Goal: Task Accomplishment & Management: Complete application form

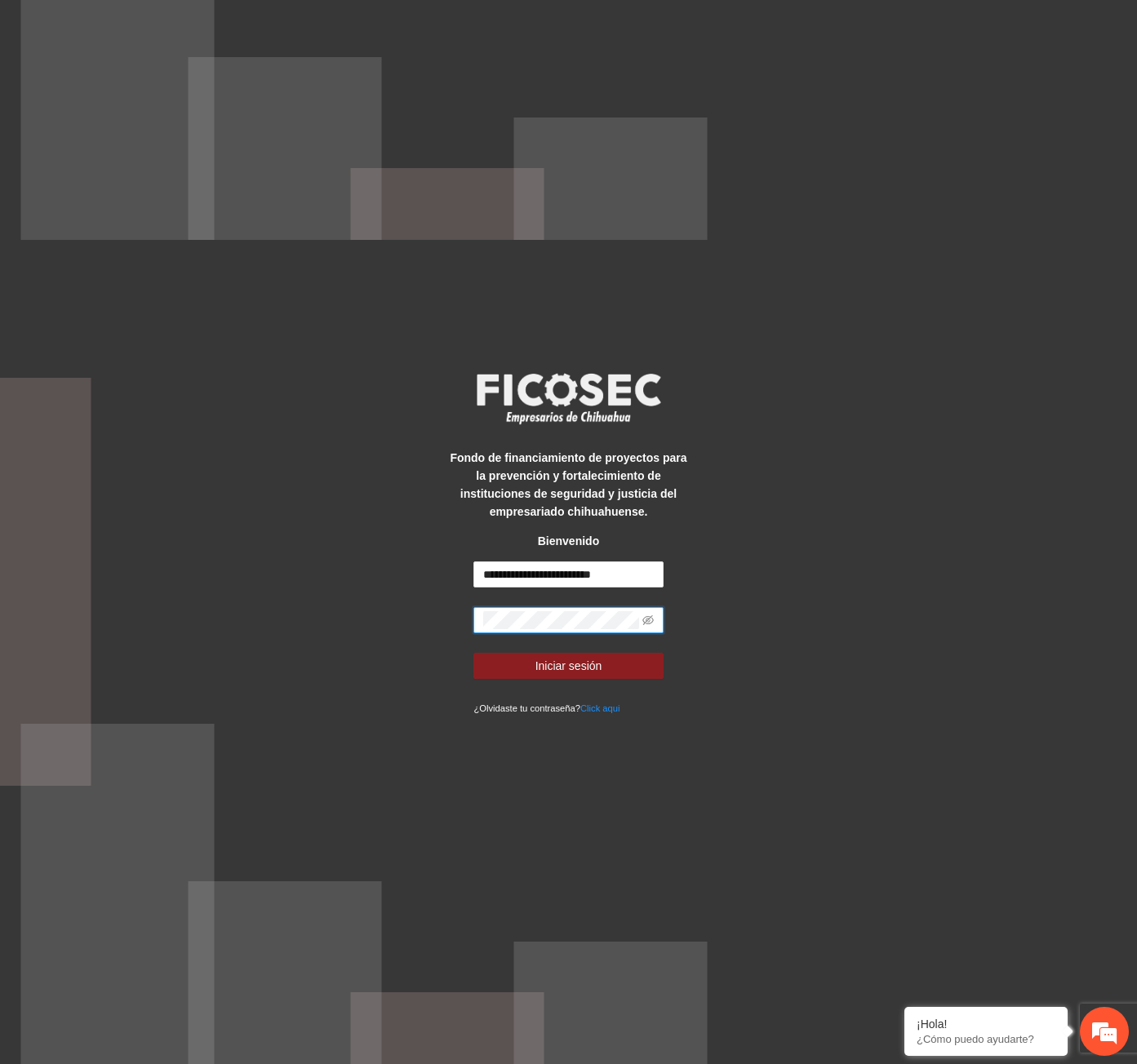
click at [473, 653] on button "Iniciar sesión" at bounding box center [567, 666] width 189 height 26
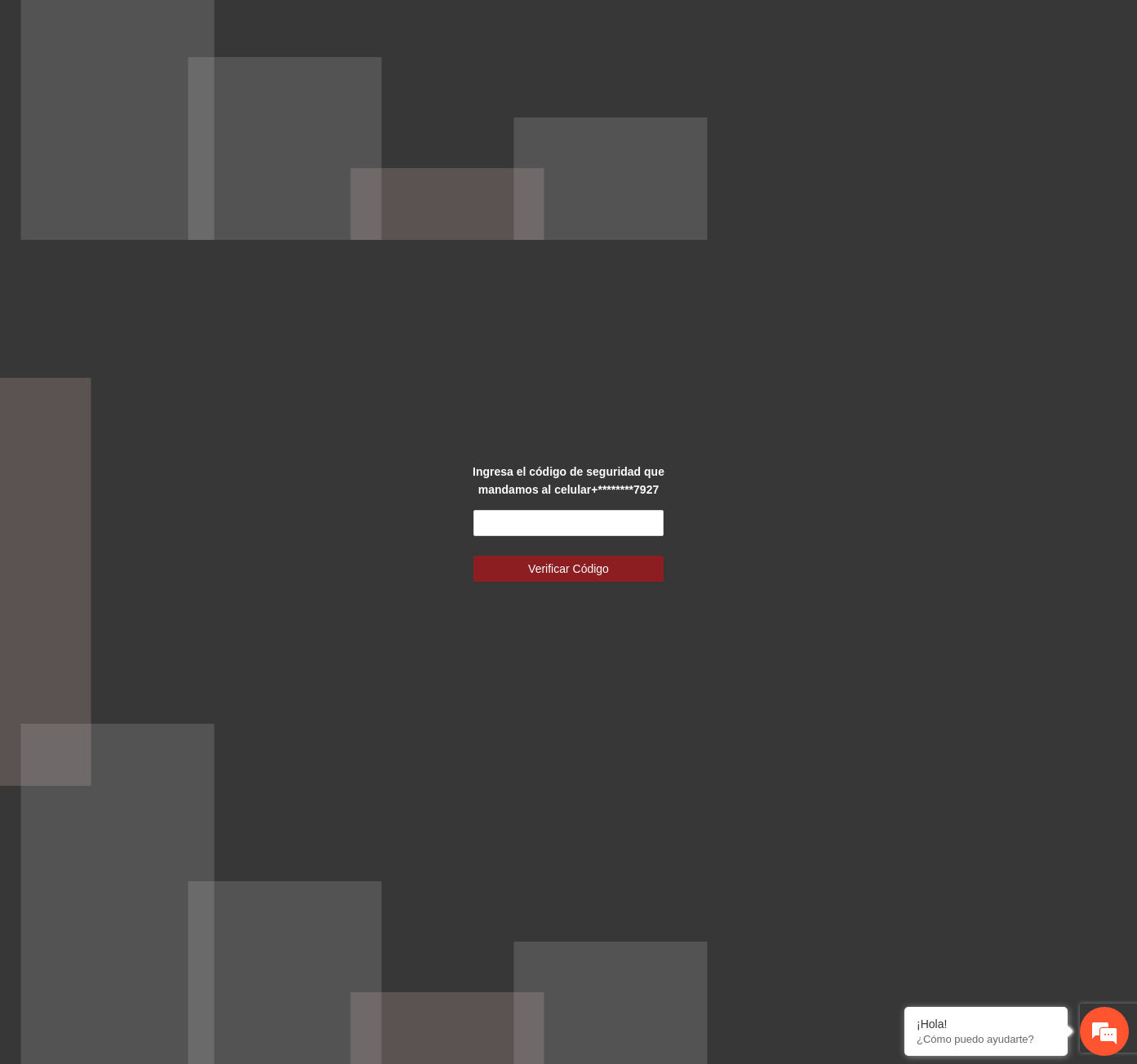
click at [624, 541] on form "Verificar Código" at bounding box center [567, 545] width 189 height 72
click at [624, 532] on input "text" at bounding box center [567, 522] width 189 height 26
type input "******"
click at [604, 569] on span "Verificar Código" at bounding box center [568, 568] width 81 height 18
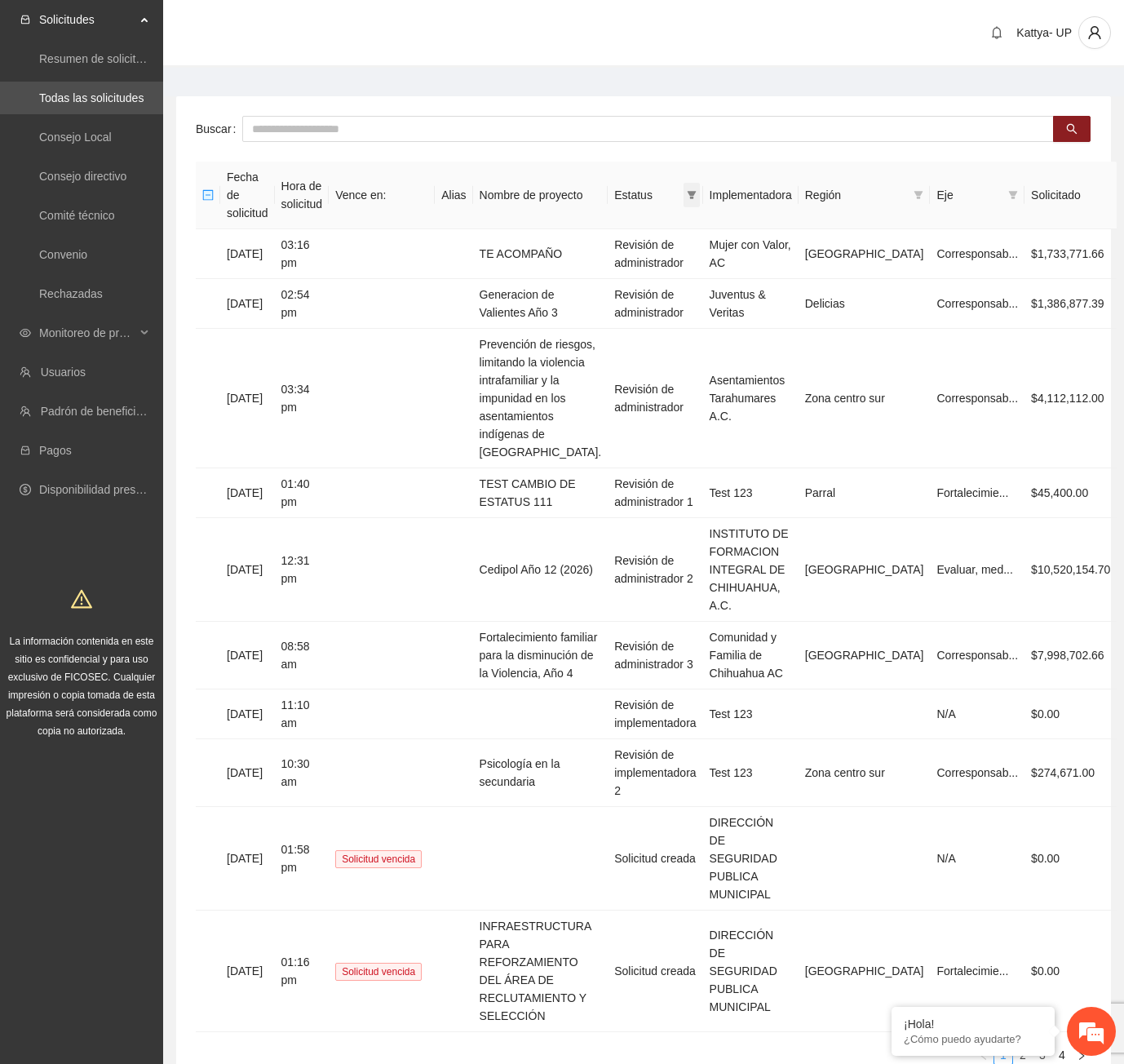
click at [697, 190] on icon "filter" at bounding box center [692, 195] width 10 height 10
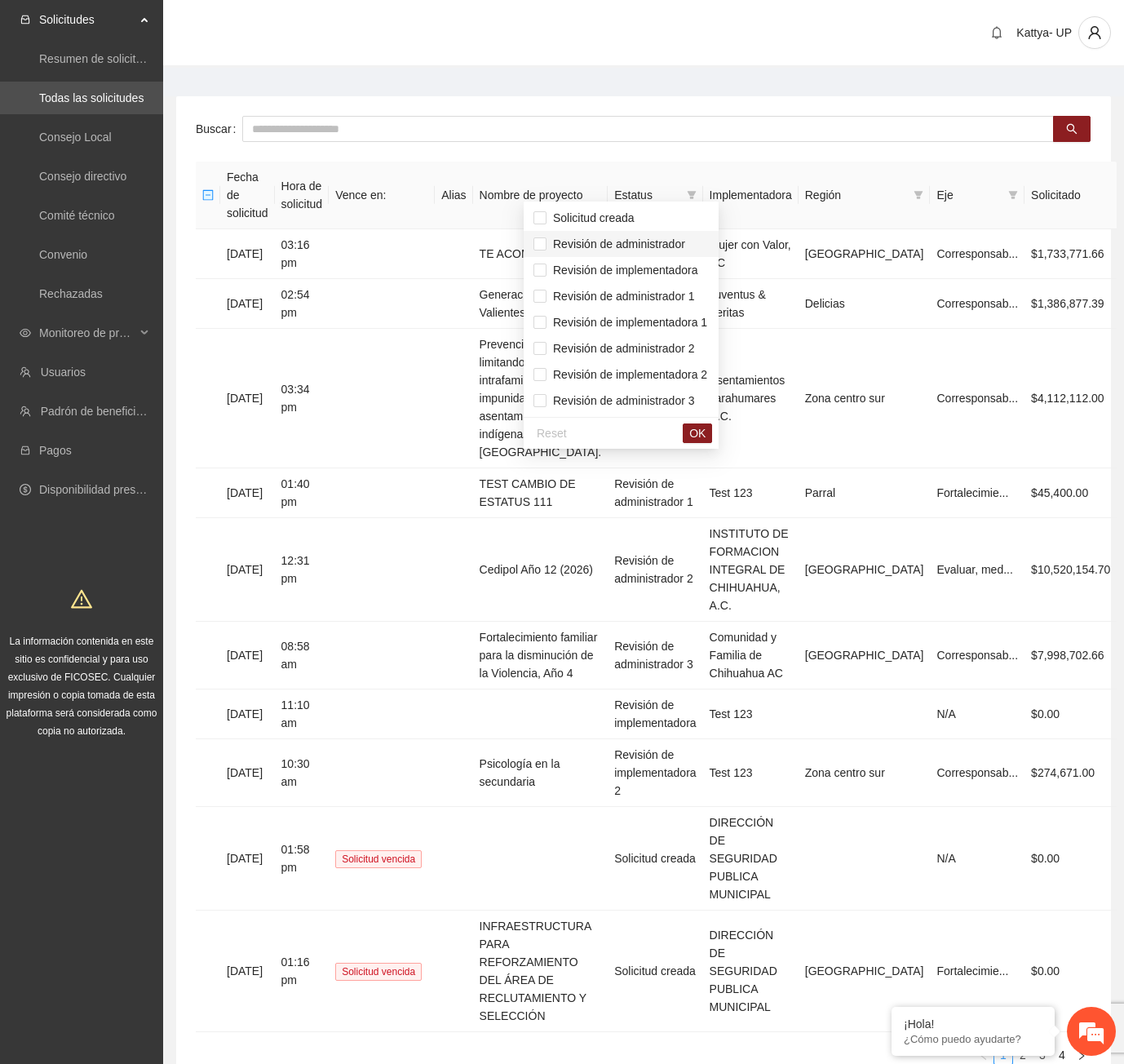
click at [666, 247] on span "Revisión de administrador" at bounding box center [616, 243] width 139 height 13
click at [666, 299] on span "Revisión de administrador 1" at bounding box center [620, 296] width 148 height 13
click at [669, 348] on span "Revisión de administrador 2" at bounding box center [620, 348] width 148 height 13
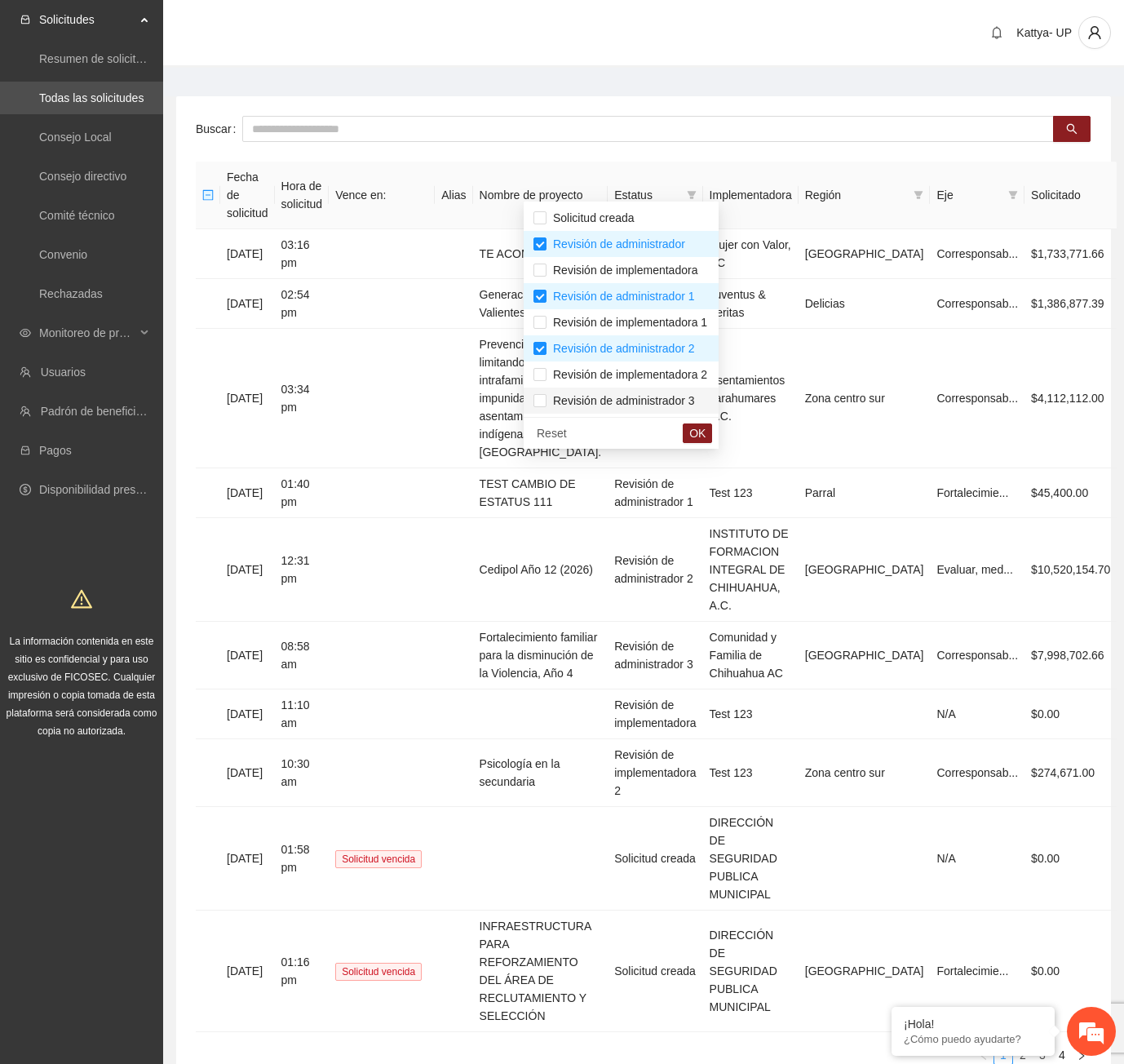
click at [682, 398] on span "Revisión de administrador 3" at bounding box center [620, 400] width 148 height 13
click at [702, 424] on button "OK" at bounding box center [697, 432] width 30 height 19
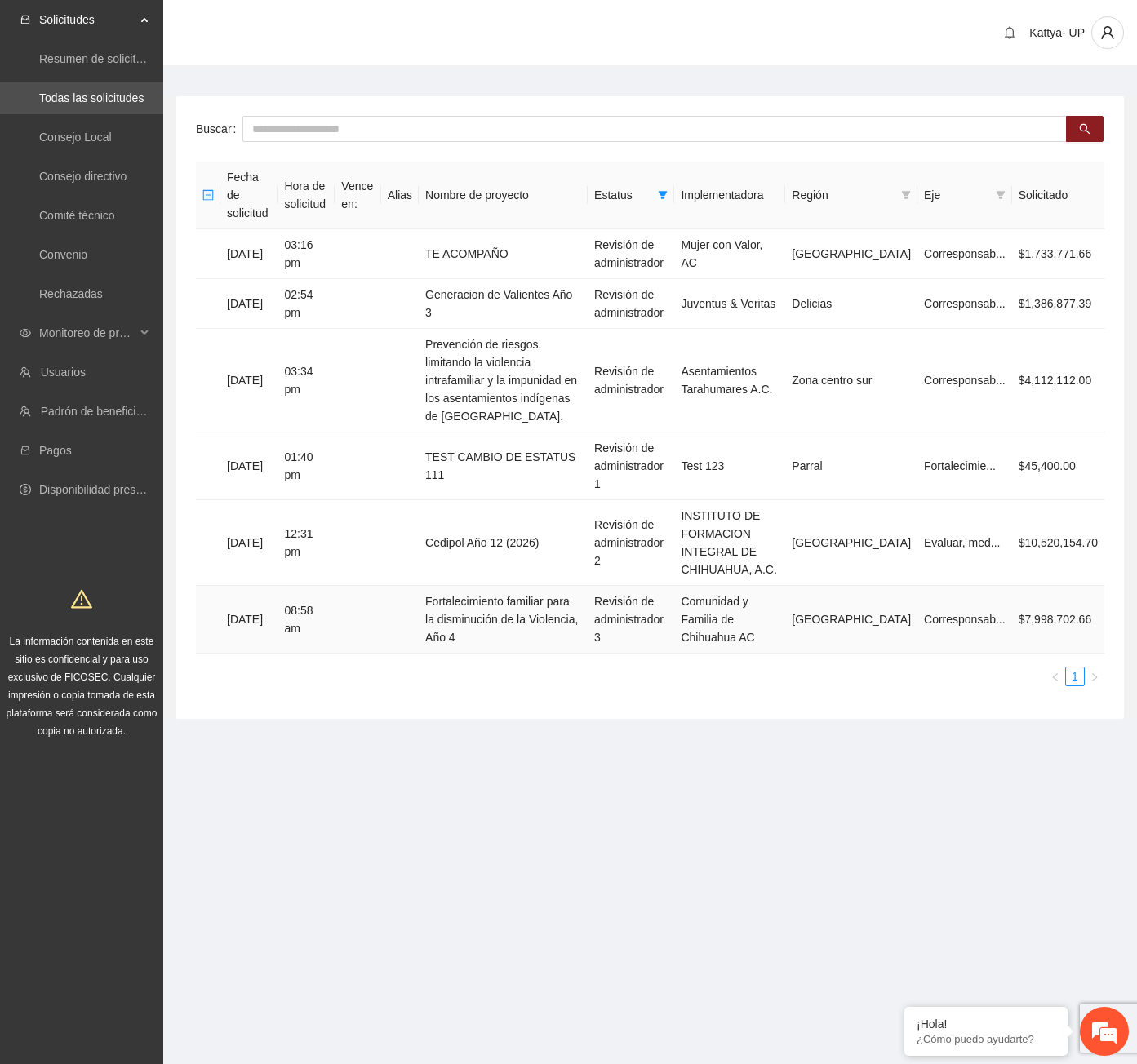
click at [738, 586] on td "Comunidad y Familia de Chihuahua AC" at bounding box center [729, 620] width 111 height 68
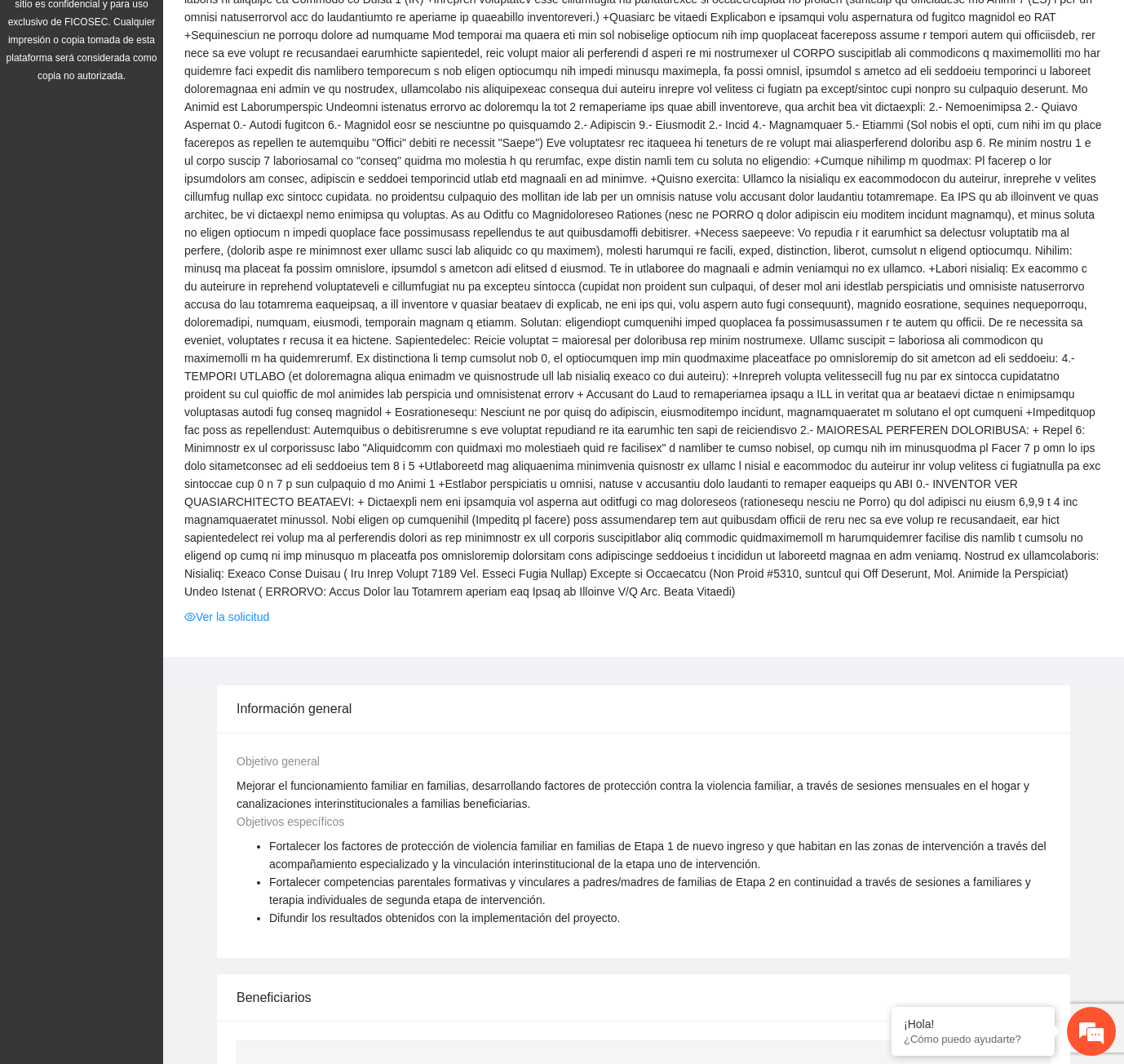
scroll to position [734, 0]
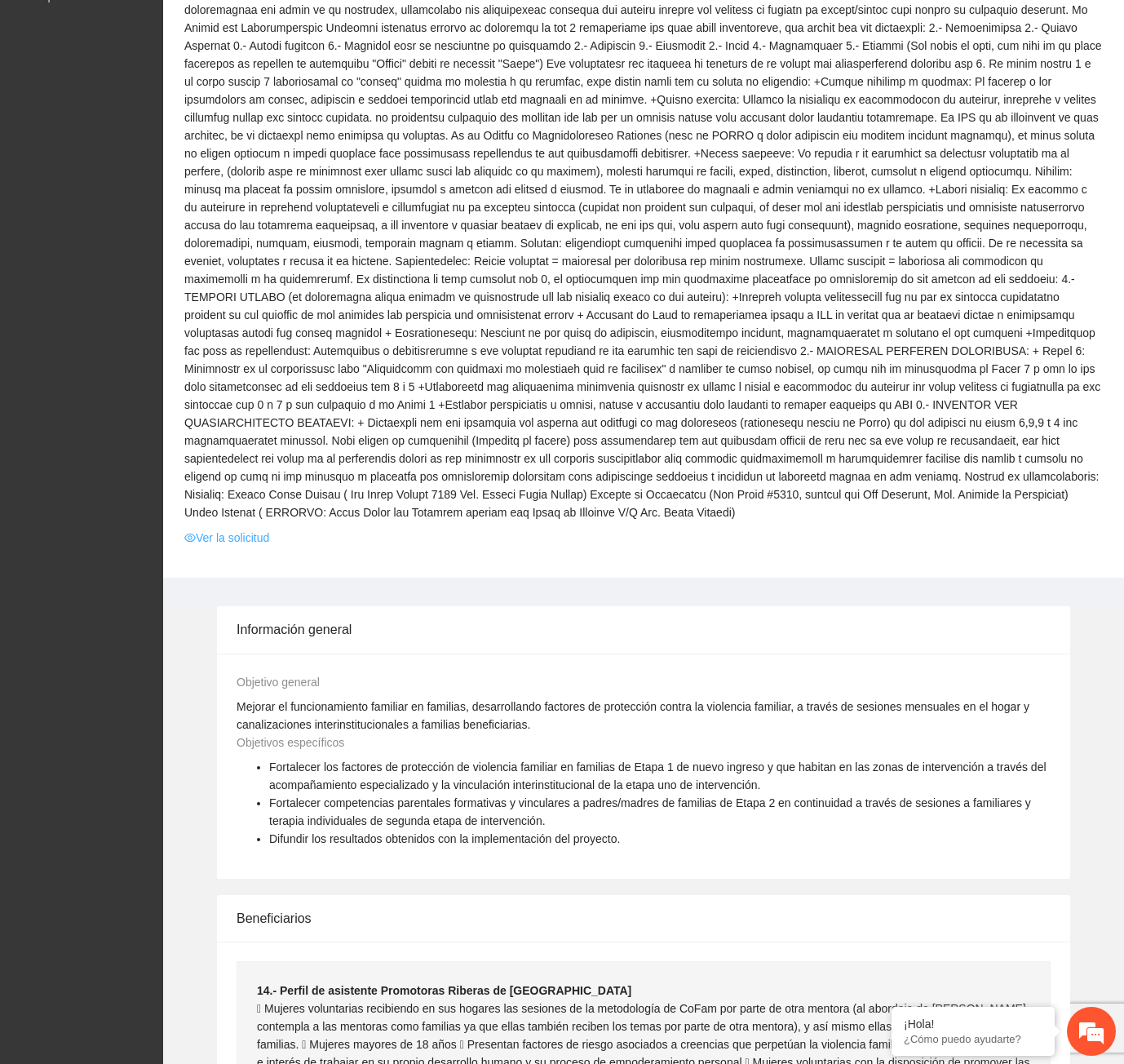
click at [220, 529] on link "Ver la solicitud" at bounding box center [226, 538] width 85 height 18
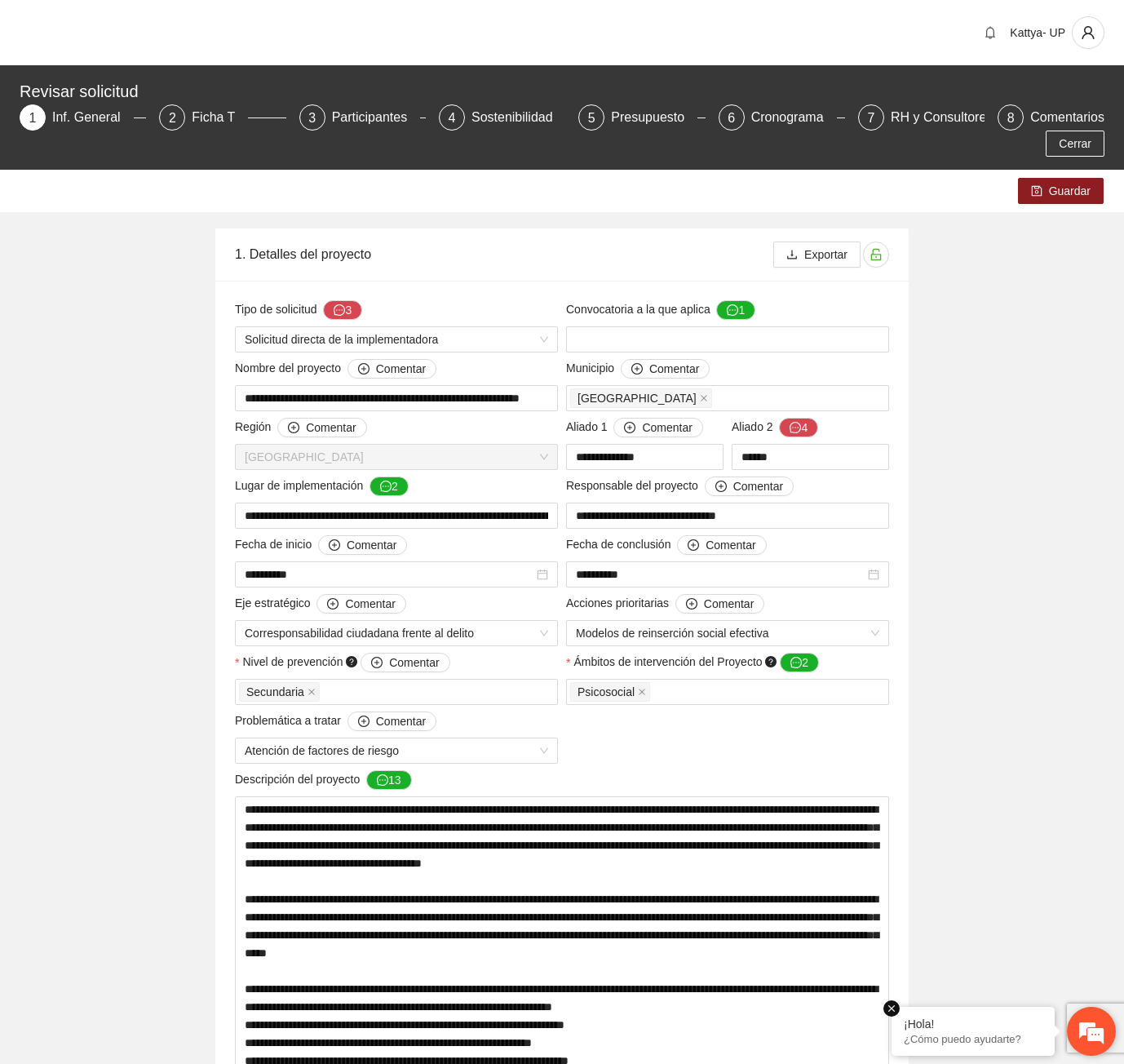
click at [894, 1009] on em at bounding box center [891, 1008] width 16 height 16
click at [227, 120] on div "Ficha T" at bounding box center [220, 117] width 56 height 26
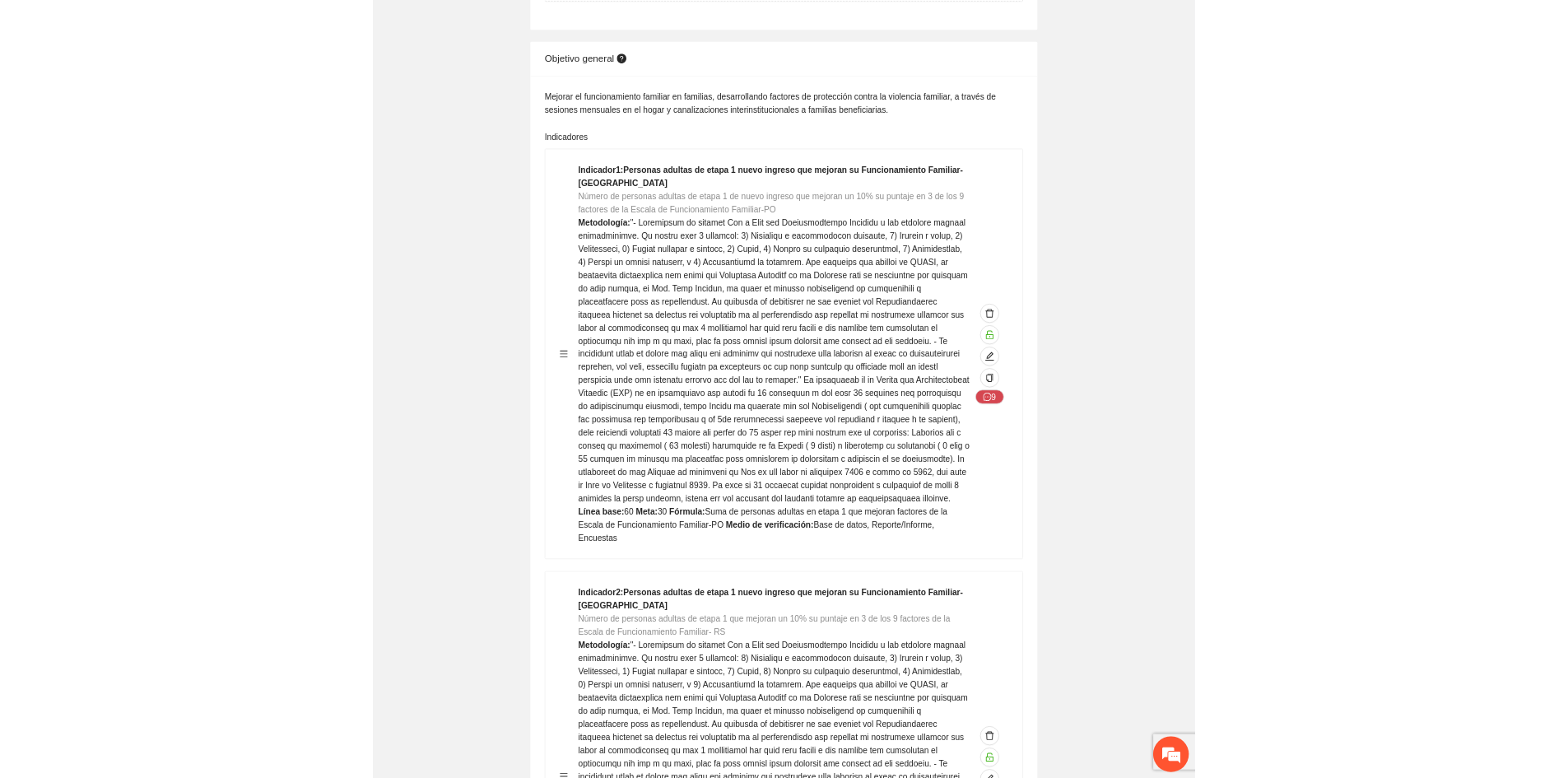
scroll to position [989, 0]
